Goal: Find specific page/section: Find specific page/section

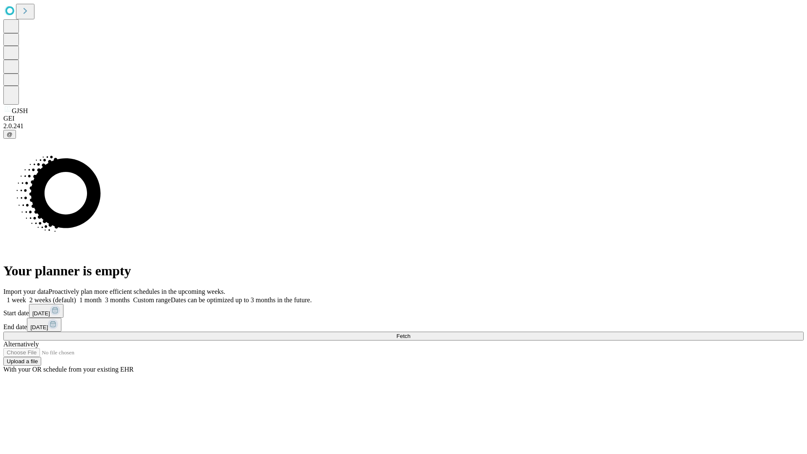
click at [410, 333] on span "Fetch" at bounding box center [403, 336] width 14 height 6
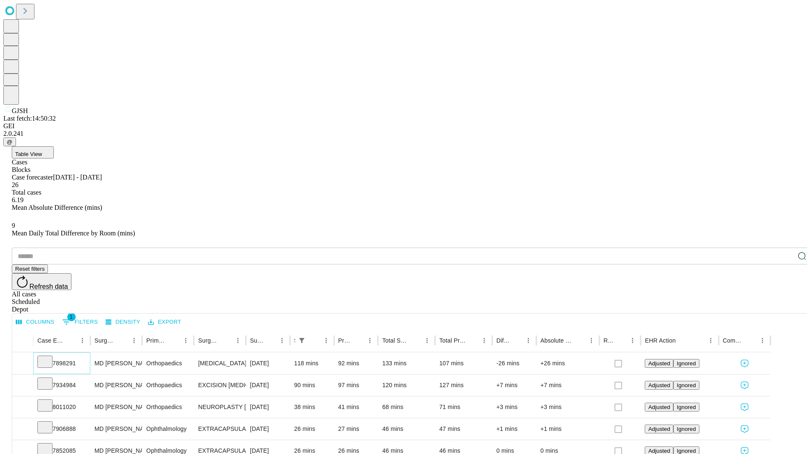
click at [49, 357] on icon at bounding box center [45, 361] width 8 height 8
